Goal: Transaction & Acquisition: Book appointment/travel/reservation

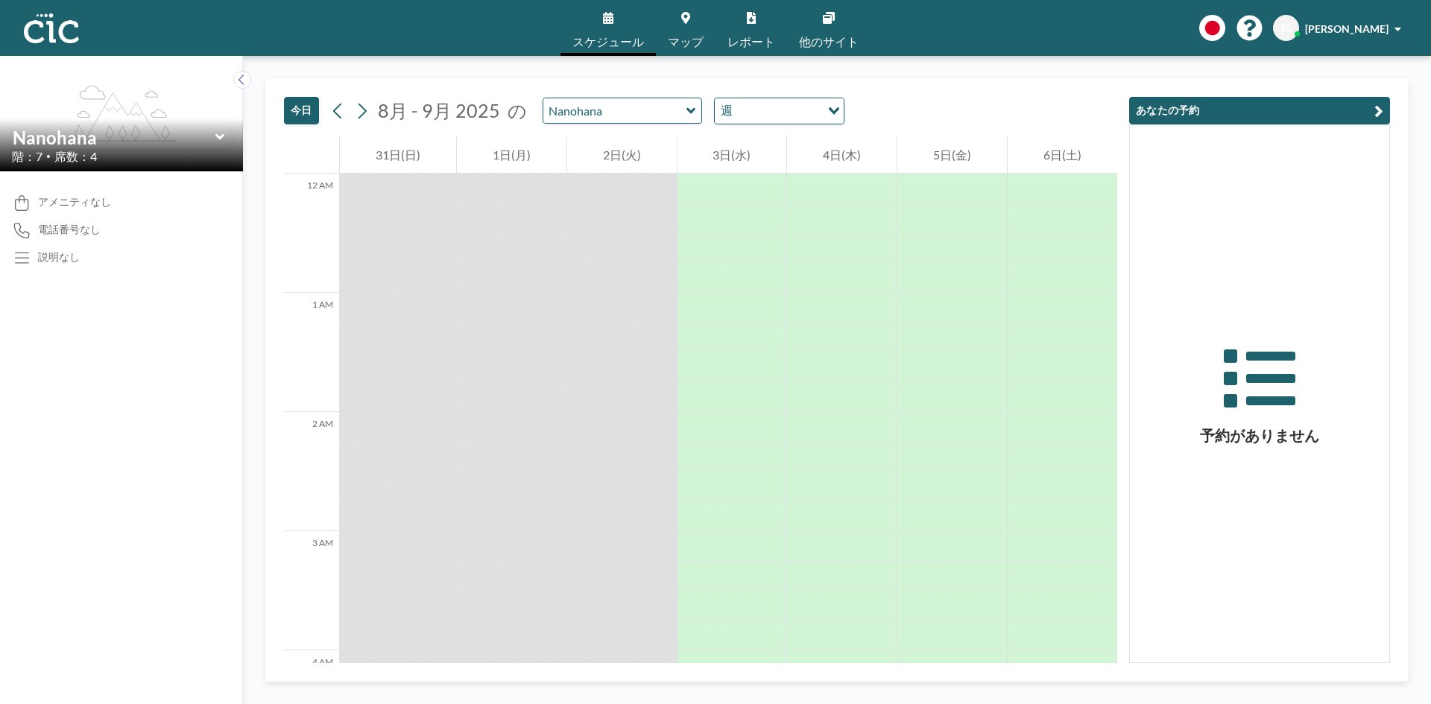
scroll to position [1282, 0]
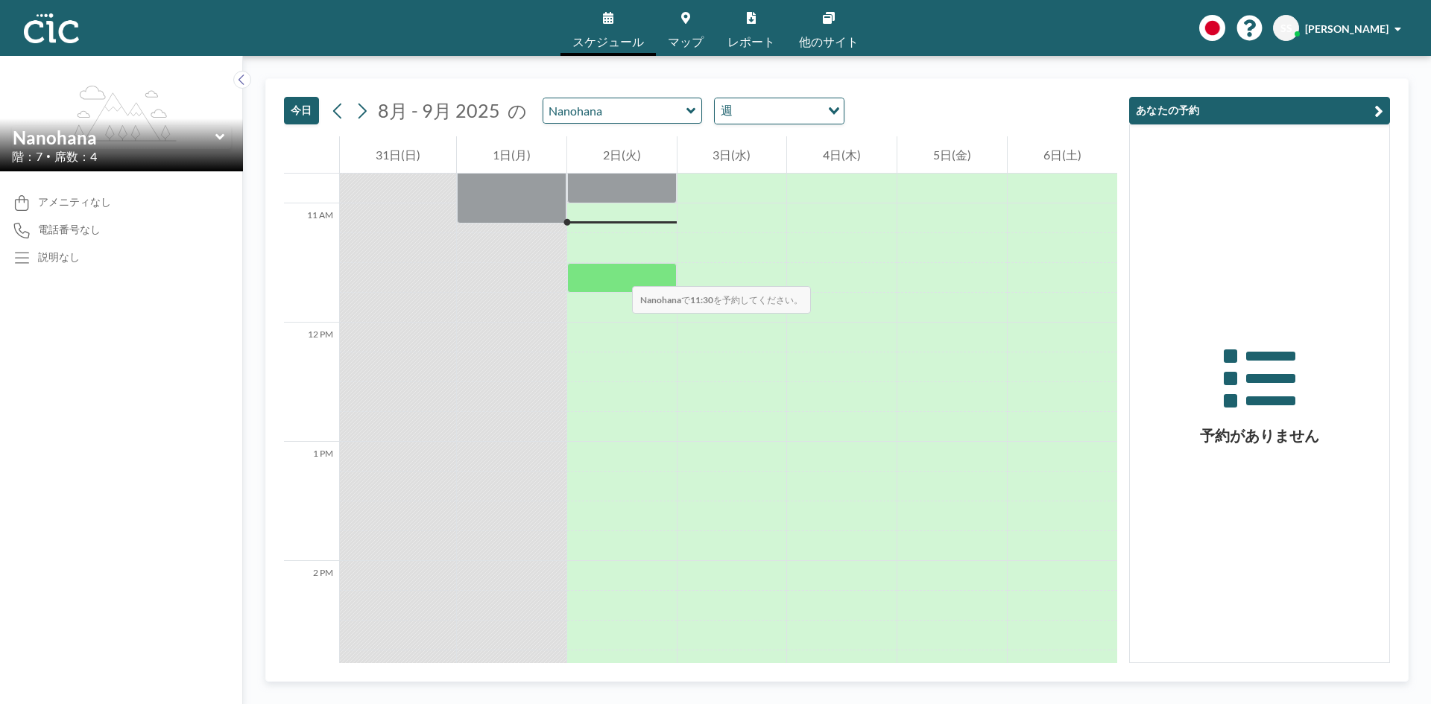
click at [617, 271] on div at bounding box center [622, 278] width 110 height 30
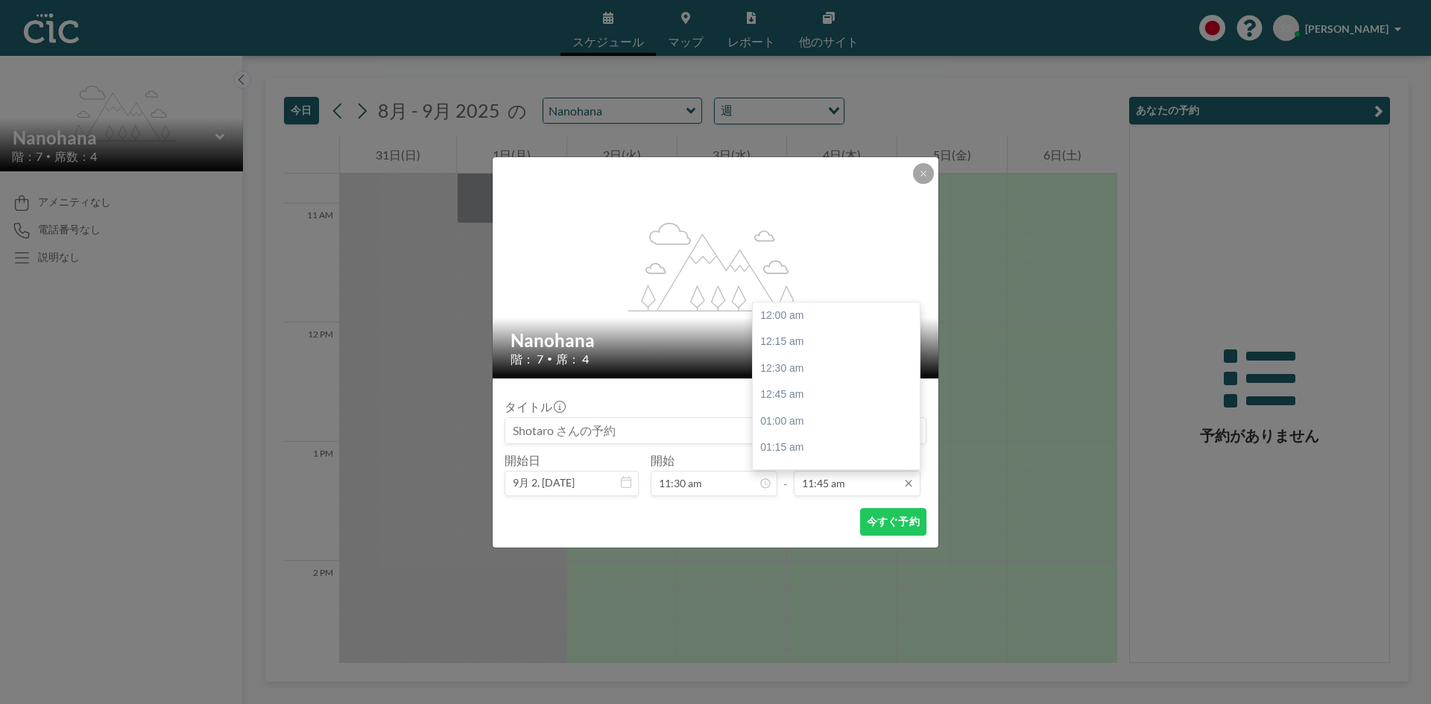
scroll to position [1247, 0]
click at [776, 391] on div "12:30 pm" at bounding box center [840, 395] width 174 height 27
click at [867, 481] on input "12:30 pm" at bounding box center [857, 483] width 127 height 25
click at [778, 371] on div "01:00 pm" at bounding box center [840, 368] width 174 height 27
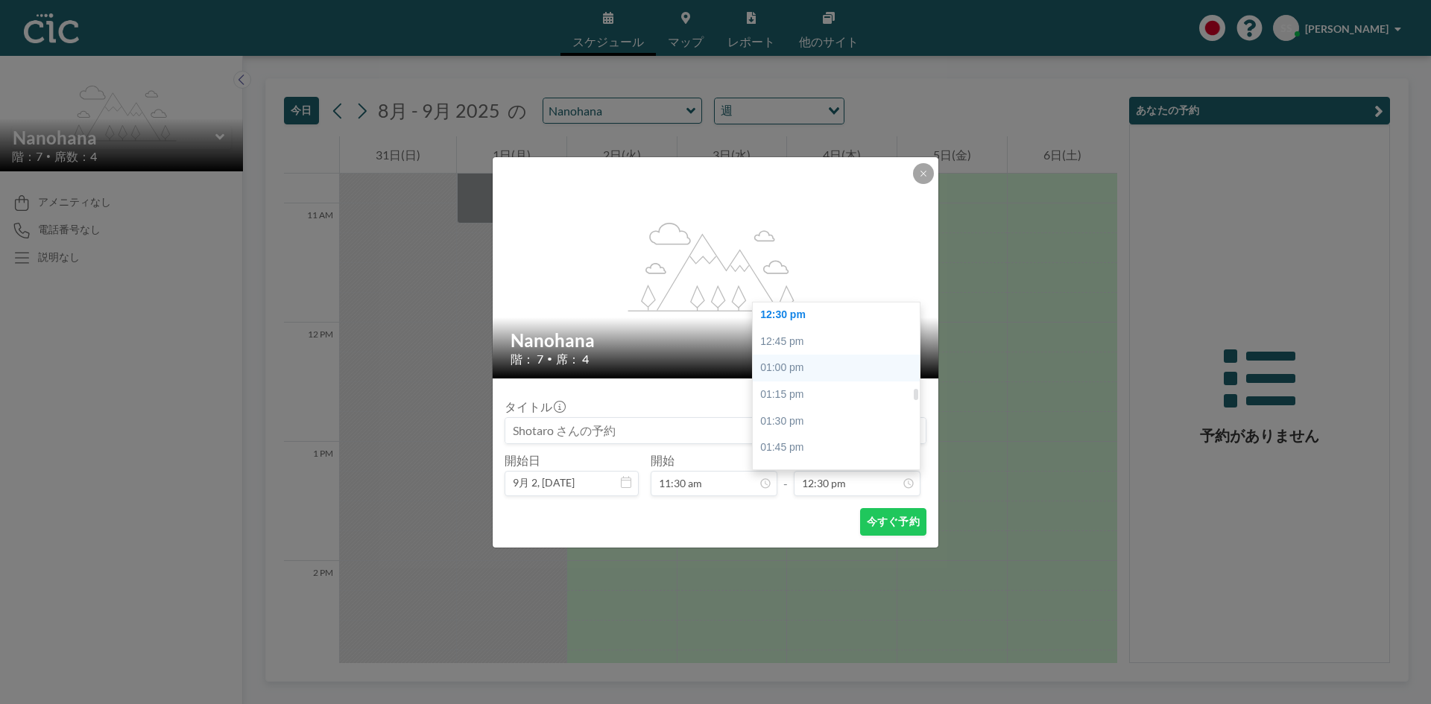
type input "01:00 pm"
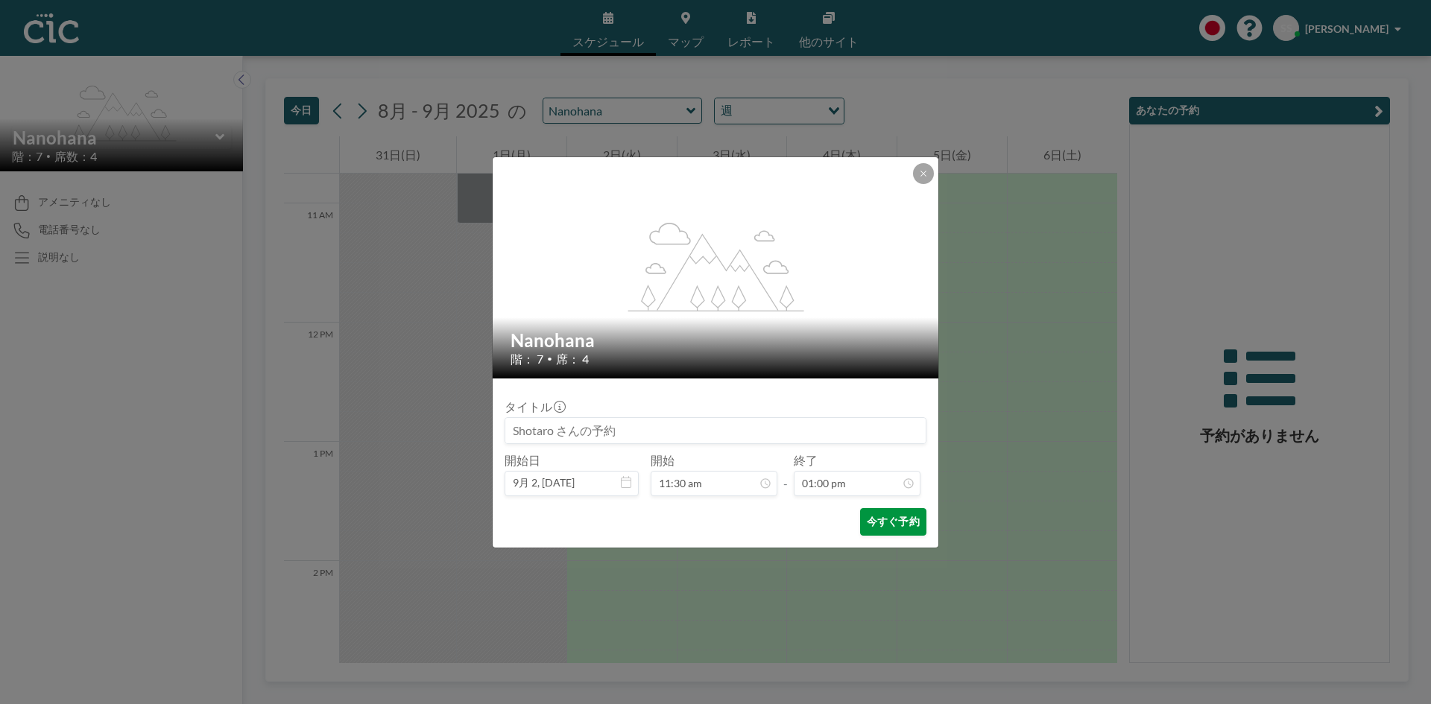
click at [896, 524] on button "今すぐ予約" at bounding box center [893, 522] width 66 height 28
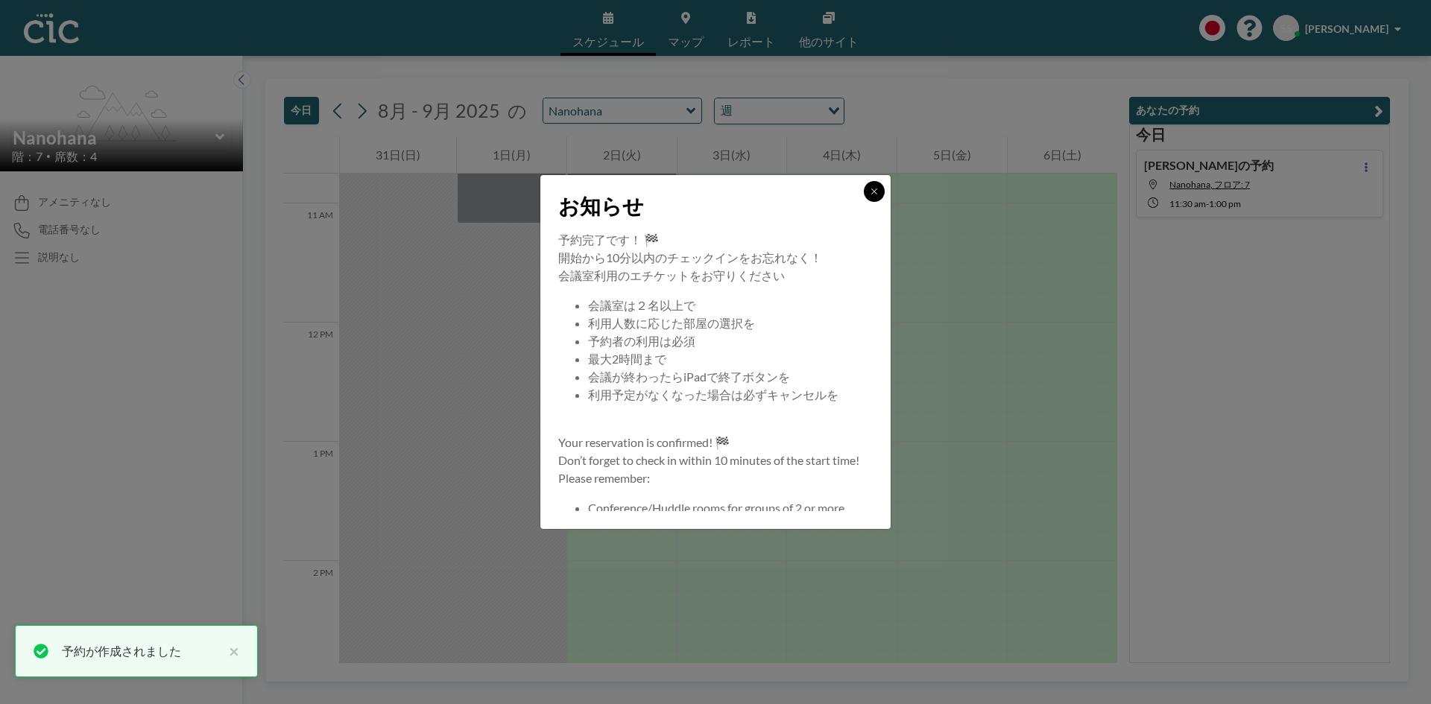
click at [875, 185] on button at bounding box center [874, 191] width 21 height 21
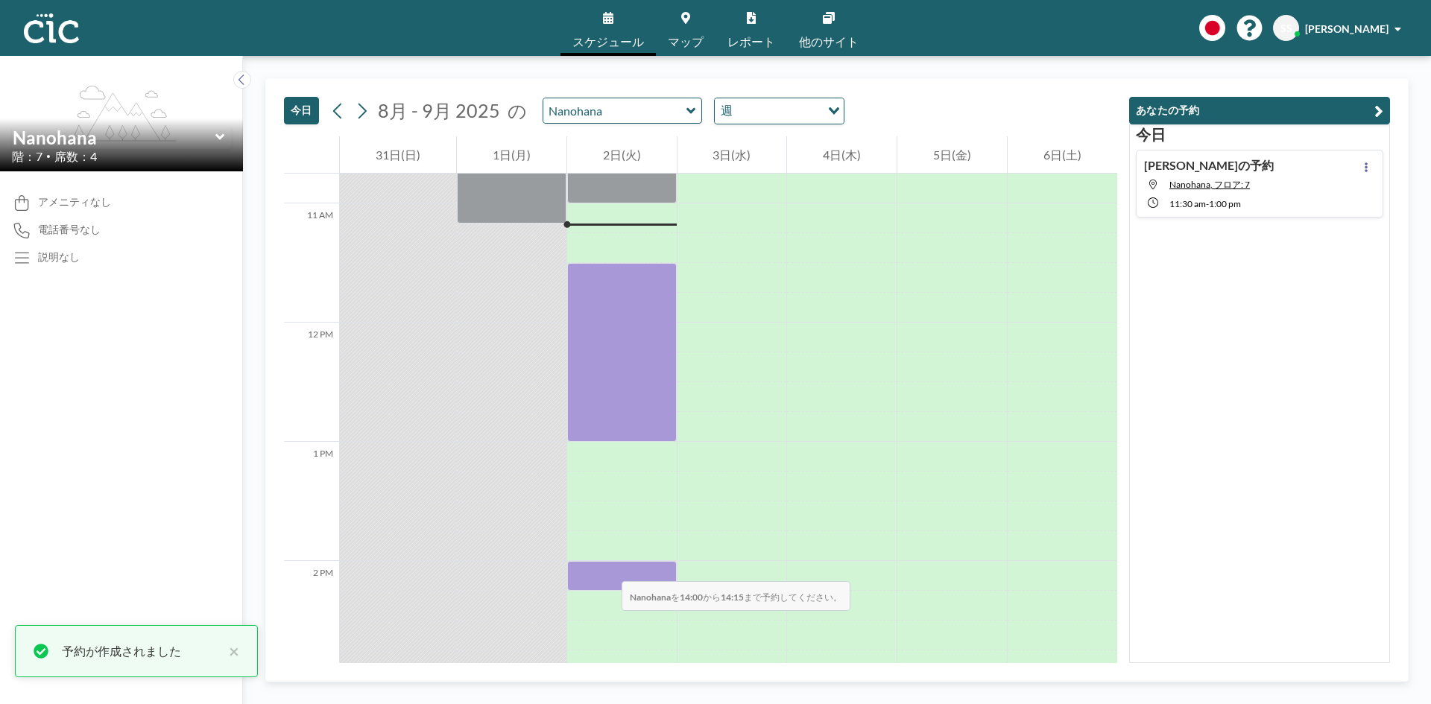
click at [607, 566] on div at bounding box center [622, 576] width 110 height 30
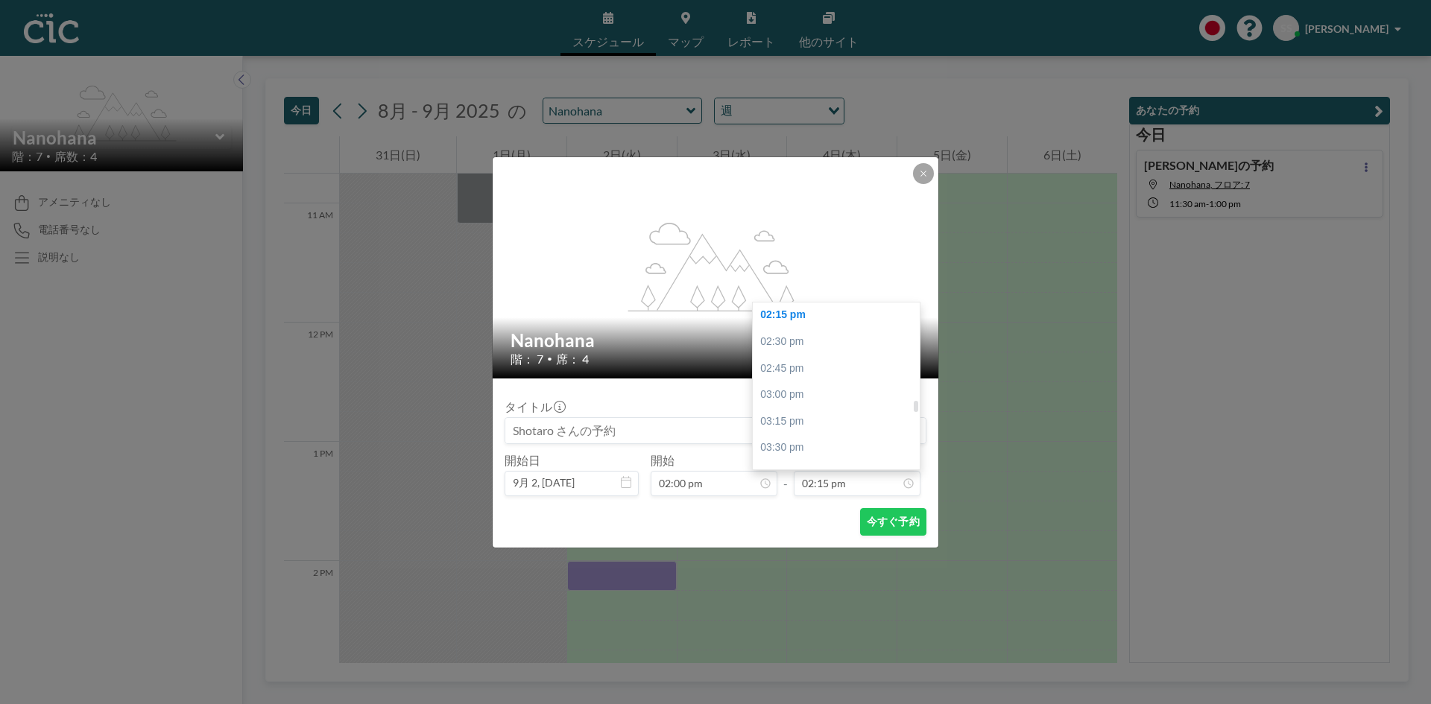
scroll to position [1661, 0]
click at [785, 351] on div "04:00 pm" at bounding box center [840, 352] width 174 height 27
type input "04:00 pm"
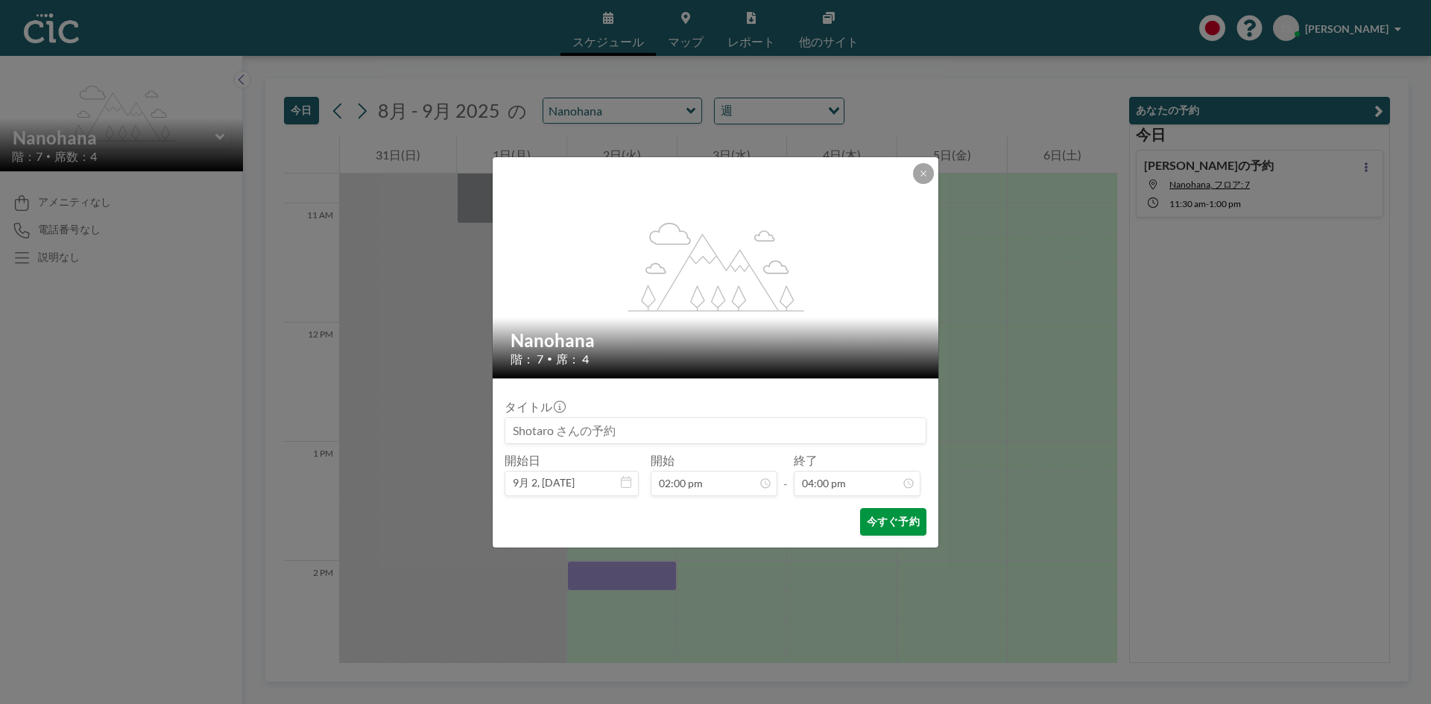
click at [890, 519] on button "今すぐ予約" at bounding box center [893, 522] width 66 height 28
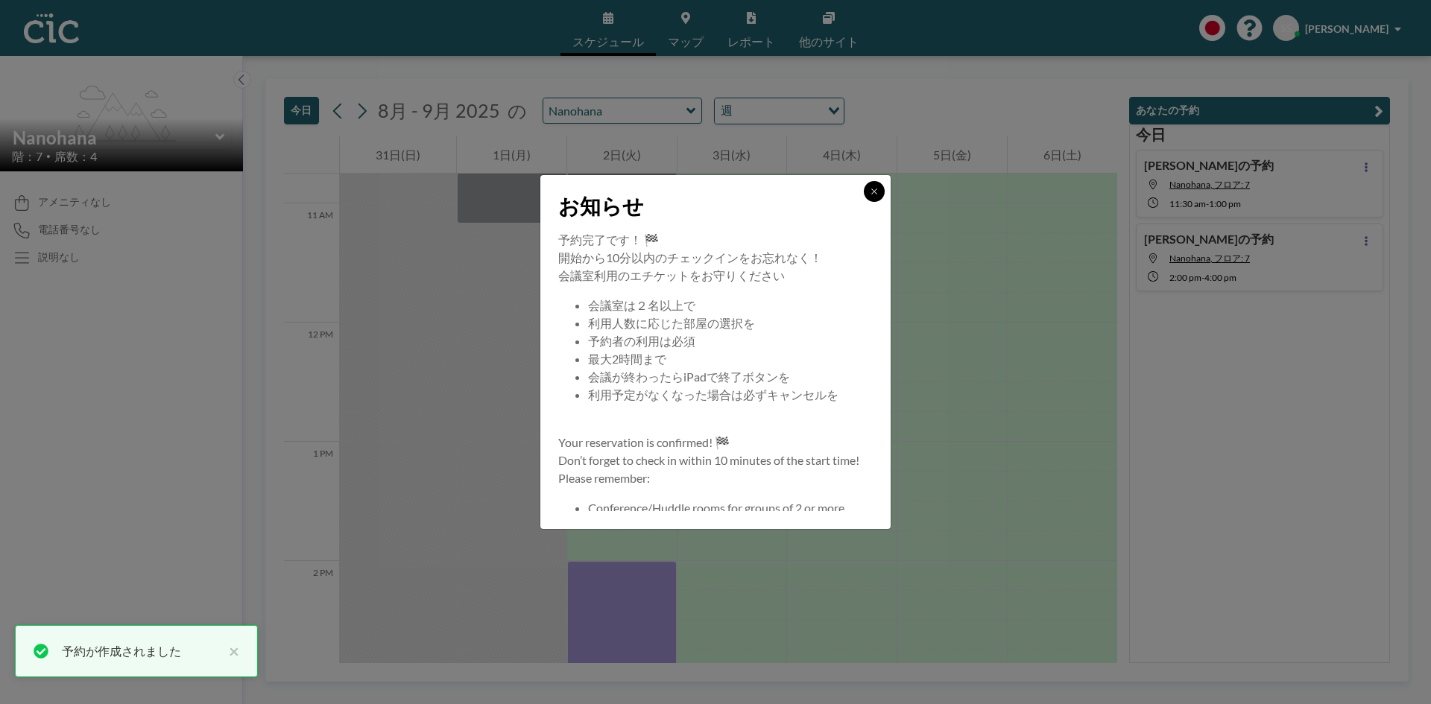
click at [880, 187] on button at bounding box center [874, 191] width 21 height 21
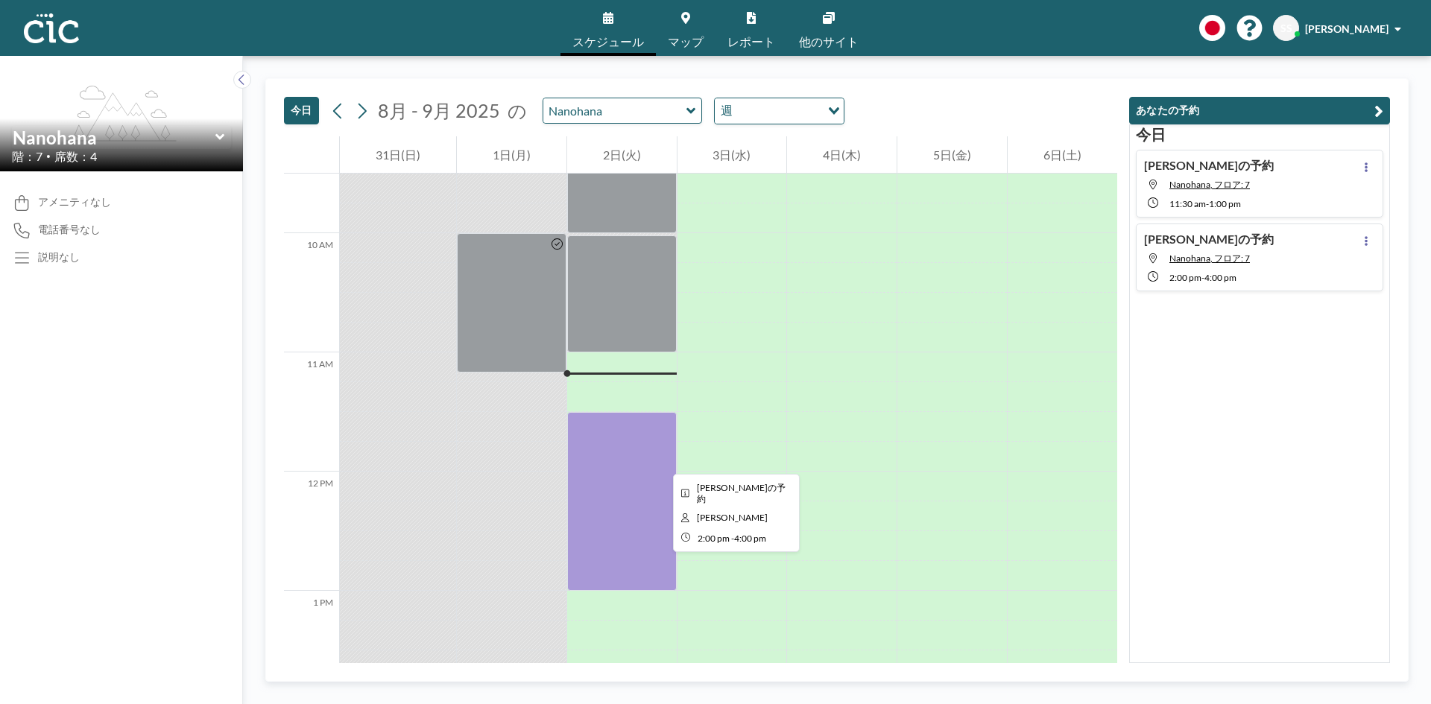
scroll to position [909, 0]
